Goal: Navigation & Orientation: Understand site structure

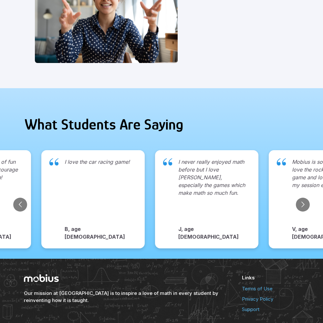
scroll to position [665, 0]
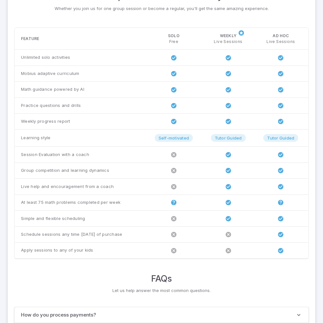
scroll to position [496, 0]
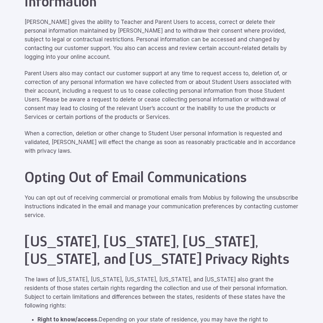
scroll to position [2911, 0]
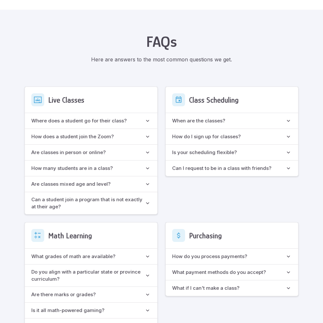
scroll to position [574, 0]
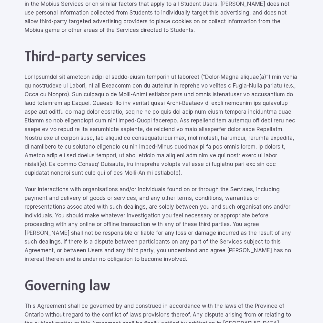
scroll to position [2911, 0]
